Goal: Task Accomplishment & Management: Use online tool/utility

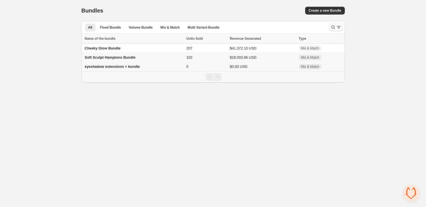
click at [118, 68] on span "eyeshadow extensions + bundle" at bounding box center [112, 66] width 55 height 4
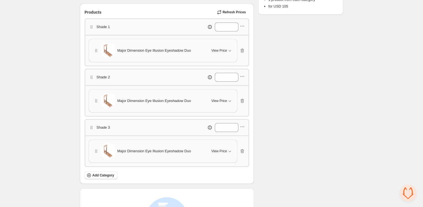
scroll to position [140, 0]
click at [222, 49] on span "View Price" at bounding box center [220, 50] width 16 height 4
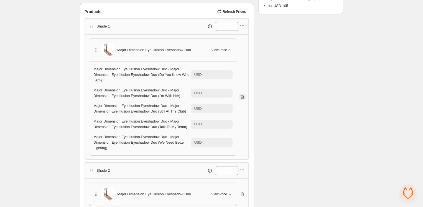
click at [242, 95] on icon "button" at bounding box center [243, 97] width 6 height 6
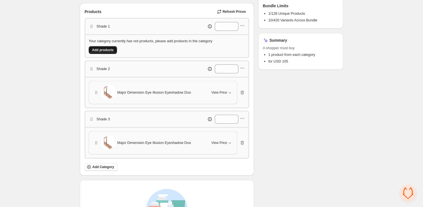
click at [108, 48] on span "Add products" at bounding box center [103, 50] width 22 height 4
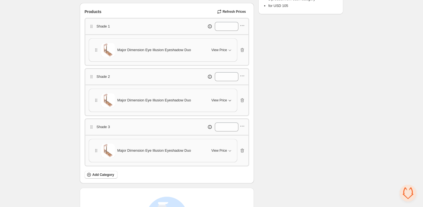
click at [224, 102] on span "View Price" at bounding box center [220, 100] width 16 height 4
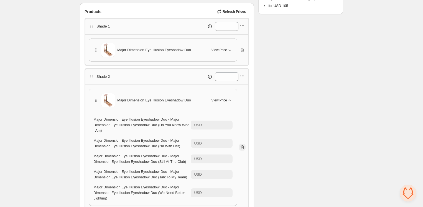
click at [242, 147] on icon "button" at bounding box center [242, 147] width 1 height 2
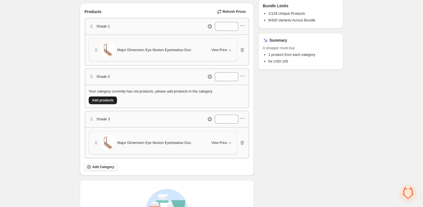
click at [106, 99] on span "Add products" at bounding box center [103, 100] width 22 height 4
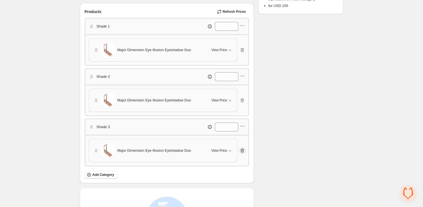
click at [245, 151] on icon "button" at bounding box center [243, 151] width 6 height 6
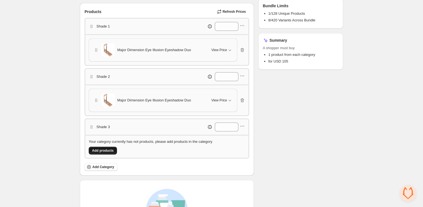
click at [106, 150] on span "Add products" at bounding box center [103, 150] width 22 height 4
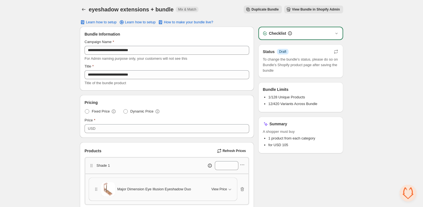
scroll to position [0, 0]
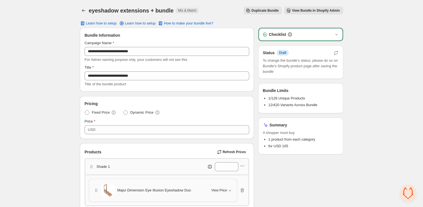
click at [310, 9] on span "View Bundle in Shopify Admin" at bounding box center [316, 10] width 48 height 4
